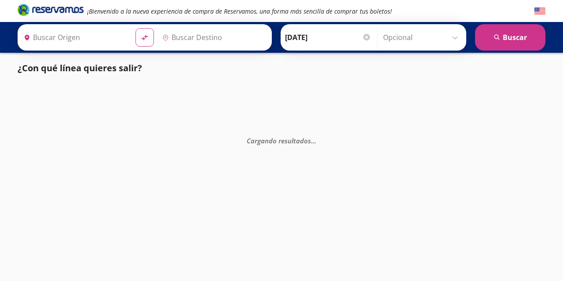
type input "Mexicali, [GEOGRAPHIC_DATA][US_STATE]"
type input "Tijuana, [GEOGRAPHIC_DATA][US_STATE]"
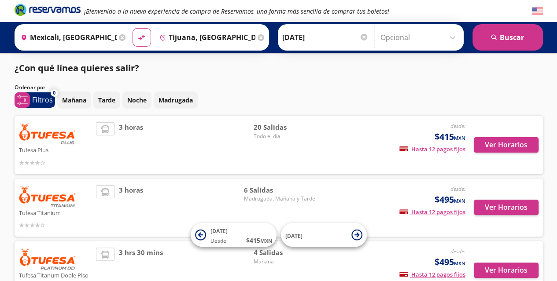
click at [346, 92] on div "Mañana Tarde Noche Madrugada" at bounding box center [300, 100] width 486 height 17
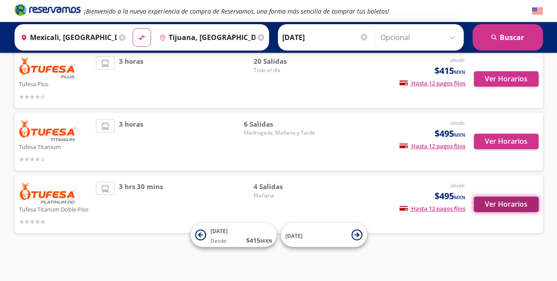
click at [513, 209] on button "Ver Horarios" at bounding box center [506, 204] width 65 height 15
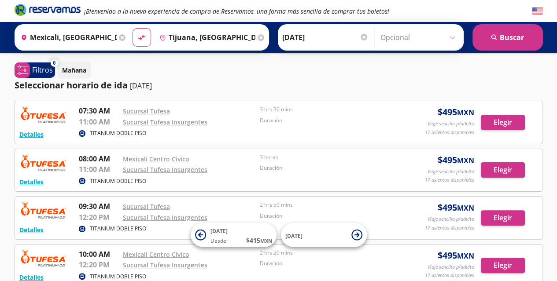
scroll to position [66, 0]
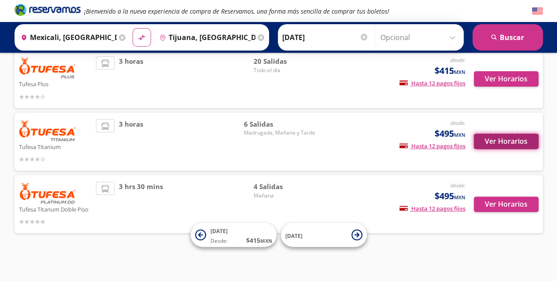
click at [508, 141] on button "Ver Horarios" at bounding box center [506, 141] width 65 height 15
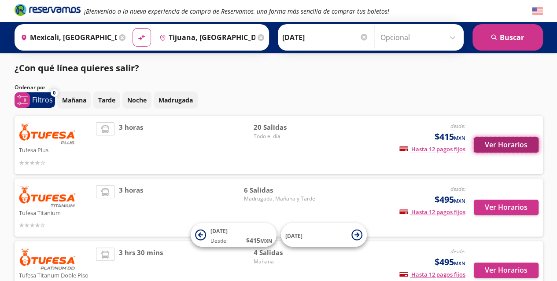
click at [492, 145] on button "Ver Horarios" at bounding box center [506, 144] width 65 height 15
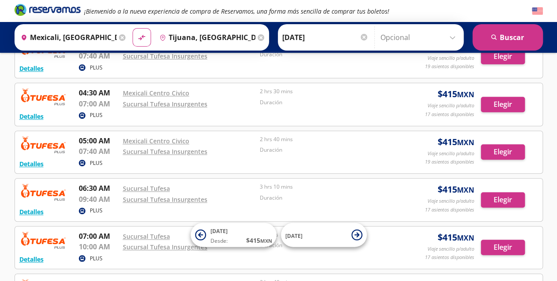
scroll to position [308, 0]
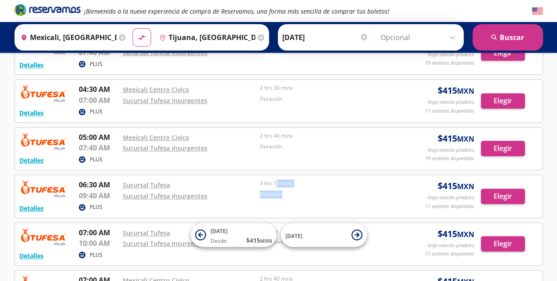
drag, startPoint x: 275, startPoint y: 180, endPoint x: 283, endPoint y: 194, distance: 16.4
click at [283, 194] on div "06:30 AM Sucursal Tufesa 09:40 AM Sucursal Tufesa Insurgentes 3 hrs 10 mins Dur…" at bounding box center [236, 191] width 314 height 22
click at [283, 194] on p "Duración" at bounding box center [326, 195] width 133 height 8
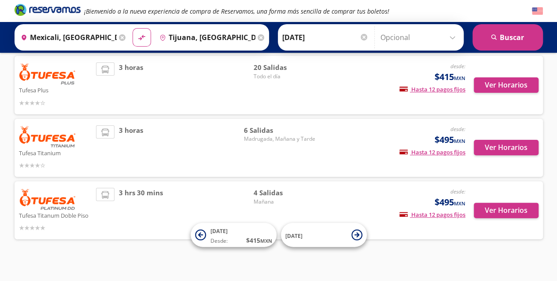
scroll to position [66, 0]
